Goal: Navigation & Orientation: Find specific page/section

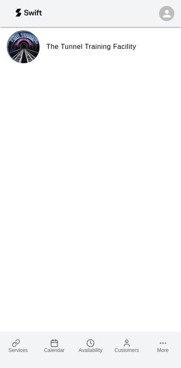
click at [16, 340] on icon at bounding box center [17, 341] width 4 height 5
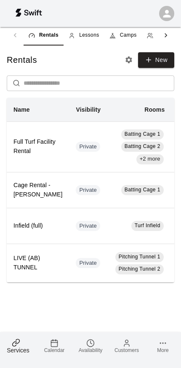
click at [158, 346] on link "More" at bounding box center [163, 345] width 36 height 27
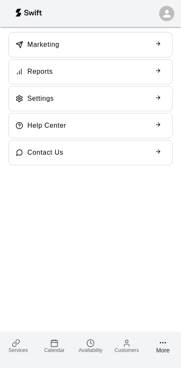
click at [14, 342] on icon at bounding box center [15, 344] width 4 height 5
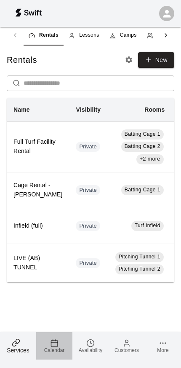
click at [57, 347] on icon at bounding box center [54, 343] width 8 height 8
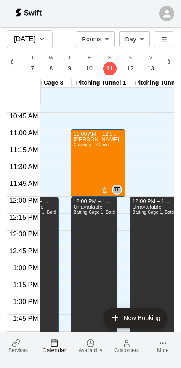
scroll to position [0, 146]
click at [94, 351] on span "Availability" at bounding box center [91, 350] width 24 height 6
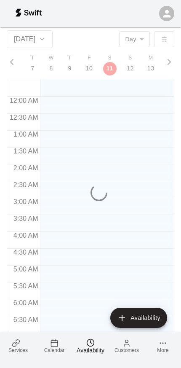
scroll to position [325, 0]
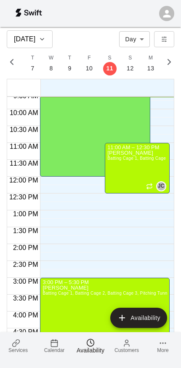
click at [129, 353] on link "Customers" at bounding box center [127, 345] width 36 height 27
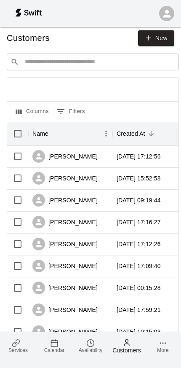
click at [161, 349] on span "More" at bounding box center [162, 350] width 11 height 6
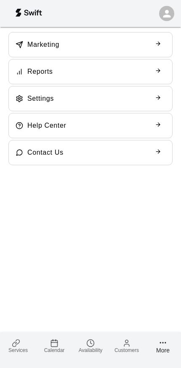
click at [8, 349] on span "Services" at bounding box center [17, 350] width 19 height 6
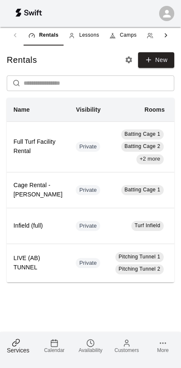
click at [158, 8] on div at bounding box center [90, 13] width 181 height 27
click at [169, 7] on div "button" at bounding box center [166, 13] width 15 height 15
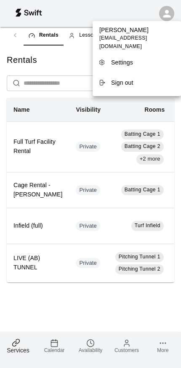
click at [165, 8] on div at bounding box center [90, 184] width 181 height 368
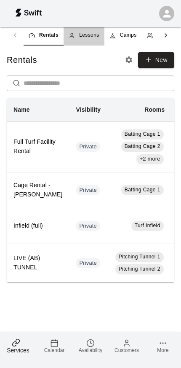
click at [88, 31] on link "Lessons" at bounding box center [84, 35] width 41 height 20
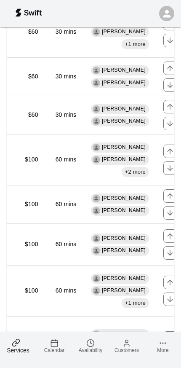
scroll to position [308, 0]
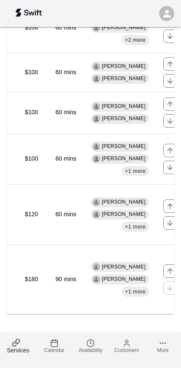
click at [168, 351] on span "More" at bounding box center [162, 350] width 11 height 6
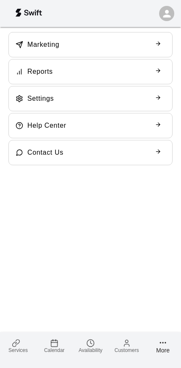
click at [126, 354] on link "Customers" at bounding box center [127, 345] width 36 height 27
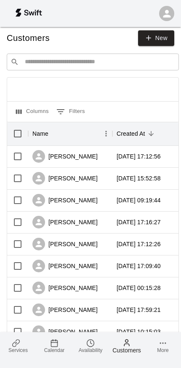
click at [113, 357] on link "Customers" at bounding box center [127, 345] width 36 height 27
